Goal: Purchase product/service

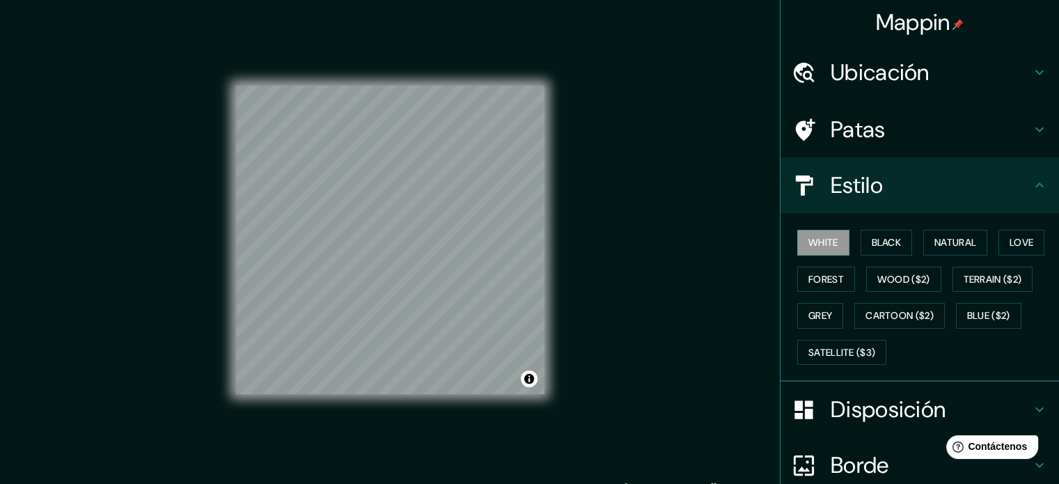
scroll to position [56, 0]
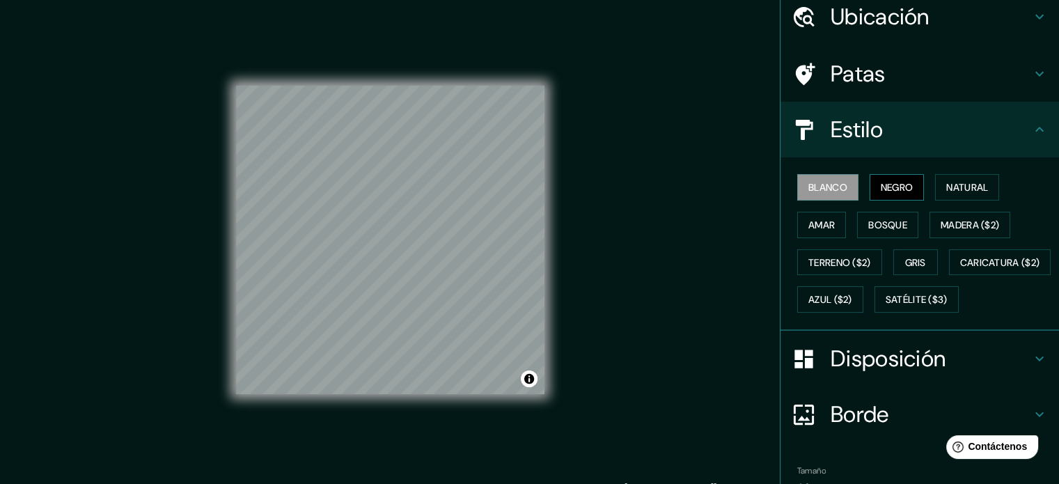
click at [870, 190] on button "Negro" at bounding box center [897, 187] width 55 height 26
click at [822, 187] on font "Blanco" at bounding box center [827, 187] width 39 height 13
click at [904, 181] on font "Negro" at bounding box center [897, 187] width 33 height 13
click at [966, 185] on font "Natural" at bounding box center [967, 187] width 42 height 13
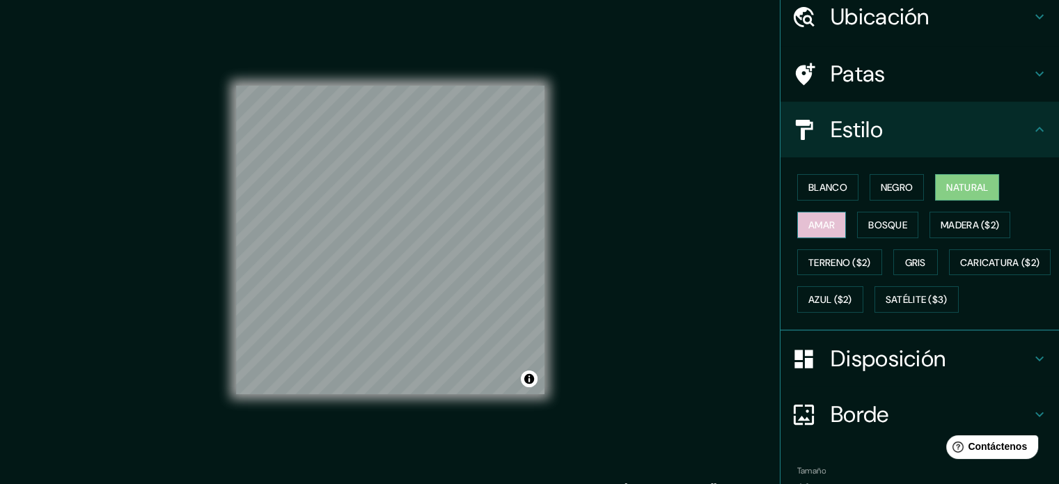
click at [818, 225] on font "Amar" at bounding box center [821, 225] width 26 height 13
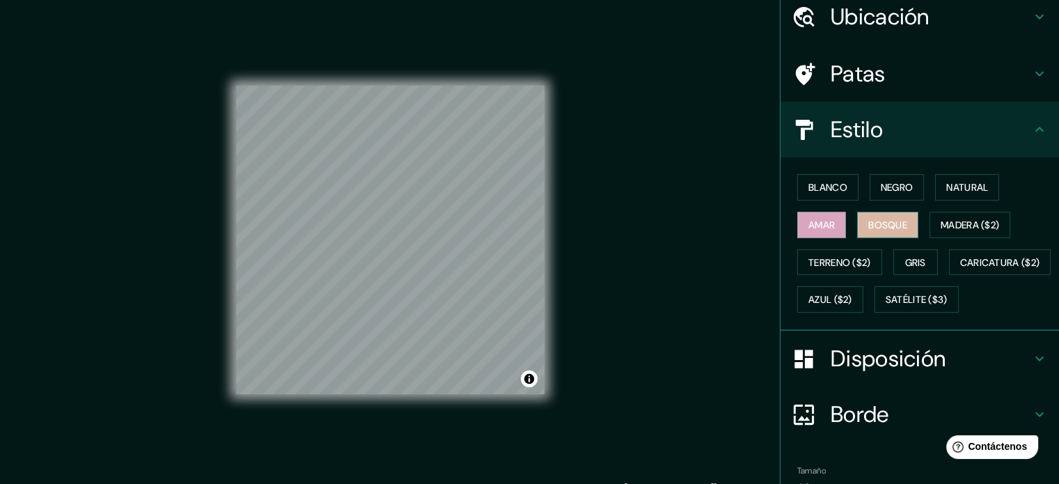
click at [886, 228] on font "Bosque" at bounding box center [887, 225] width 39 height 13
click at [941, 223] on font "Madera ($2)" at bounding box center [970, 225] width 58 height 13
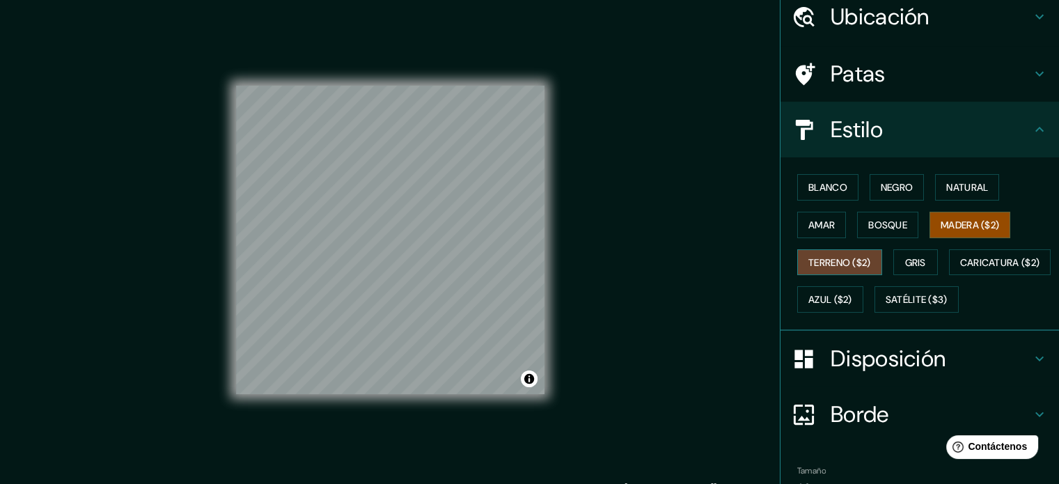
click at [819, 260] on font "Terreno ($2)" at bounding box center [839, 262] width 63 height 13
click at [925, 258] on button "Gris" at bounding box center [915, 262] width 45 height 26
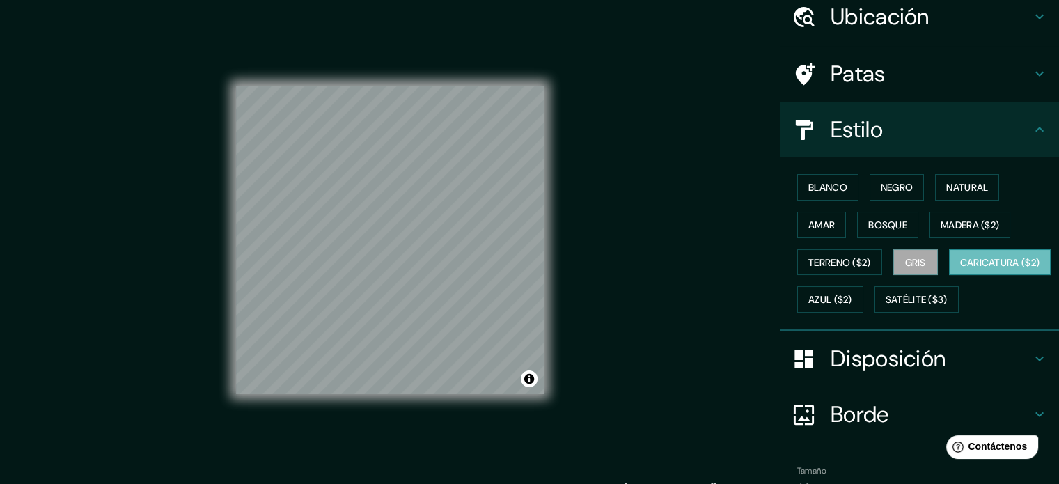
click at [960, 269] on font "Caricatura ($2)" at bounding box center [1000, 262] width 80 height 13
click at [852, 297] on font "Azul ($2)" at bounding box center [830, 300] width 44 height 13
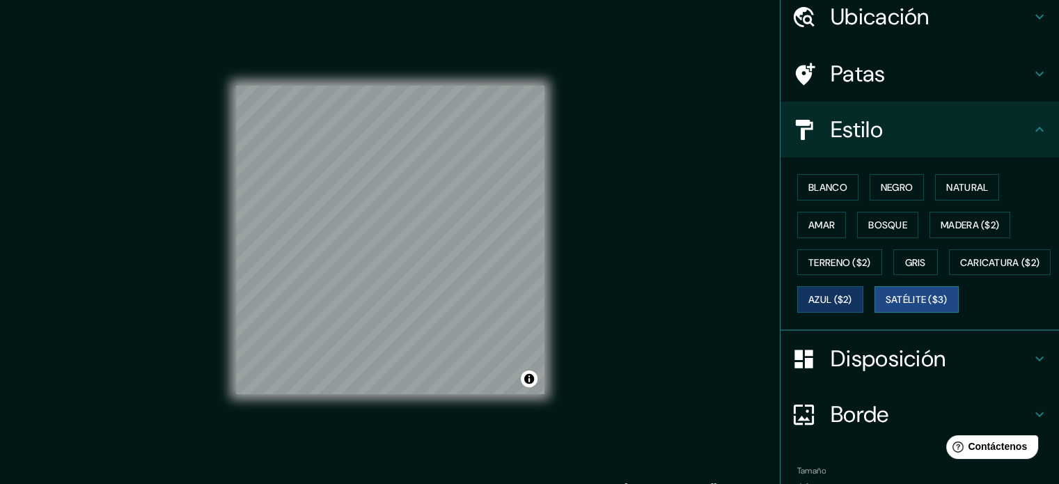
click at [886, 306] on font "Satélite ($3)" at bounding box center [917, 300] width 62 height 13
click at [950, 184] on font "Natural" at bounding box center [967, 187] width 42 height 13
